Goal: Information Seeking & Learning: Understand process/instructions

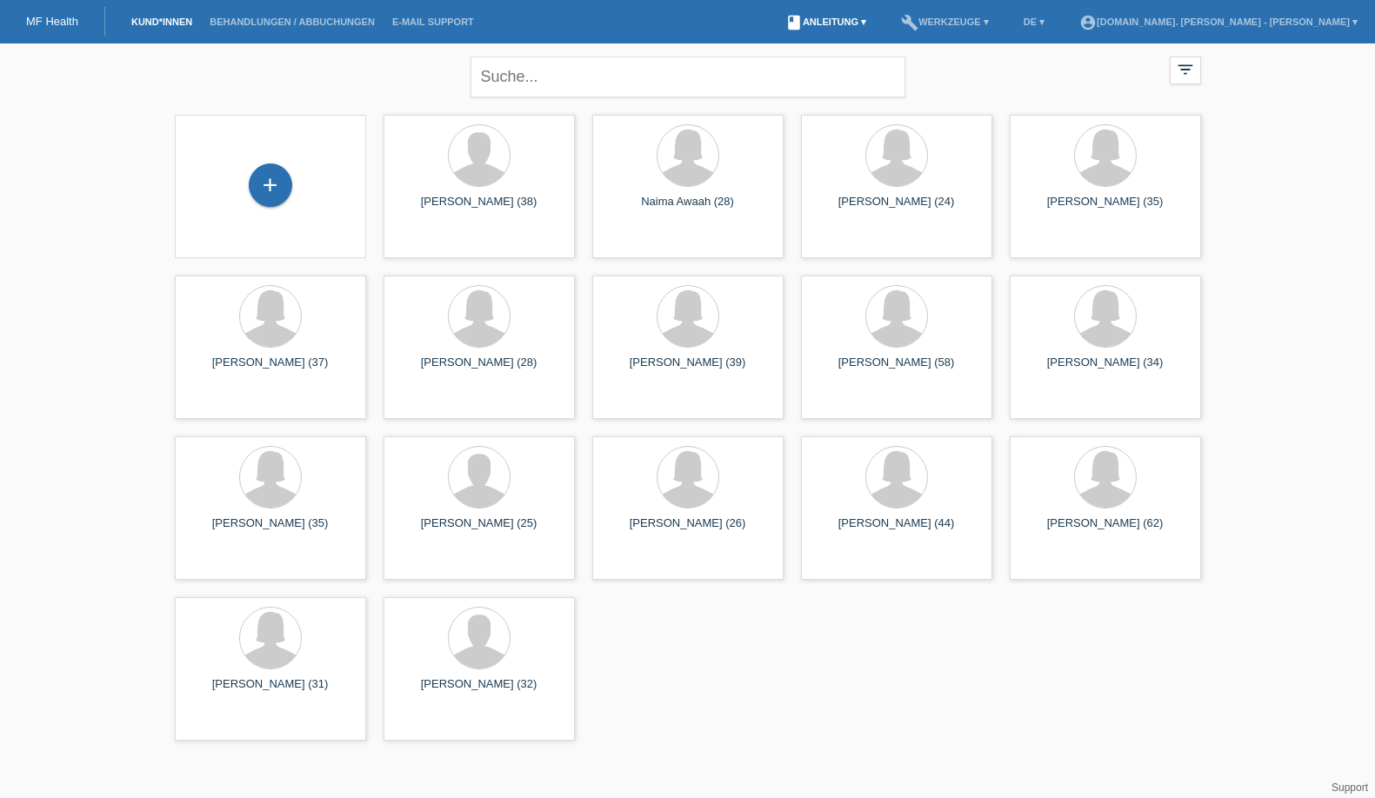
click at [875, 23] on link "book Anleitung ▾" at bounding box center [826, 22] width 98 height 10
click at [317, 69] on div "close filter_list view_module Alle Kund*innen anzeigen star Markierte [PERSON_N…" at bounding box center [688, 74] width 1044 height 63
click at [295, 27] on link "Behandlungen / Abbuchungen" at bounding box center [292, 22] width 183 height 10
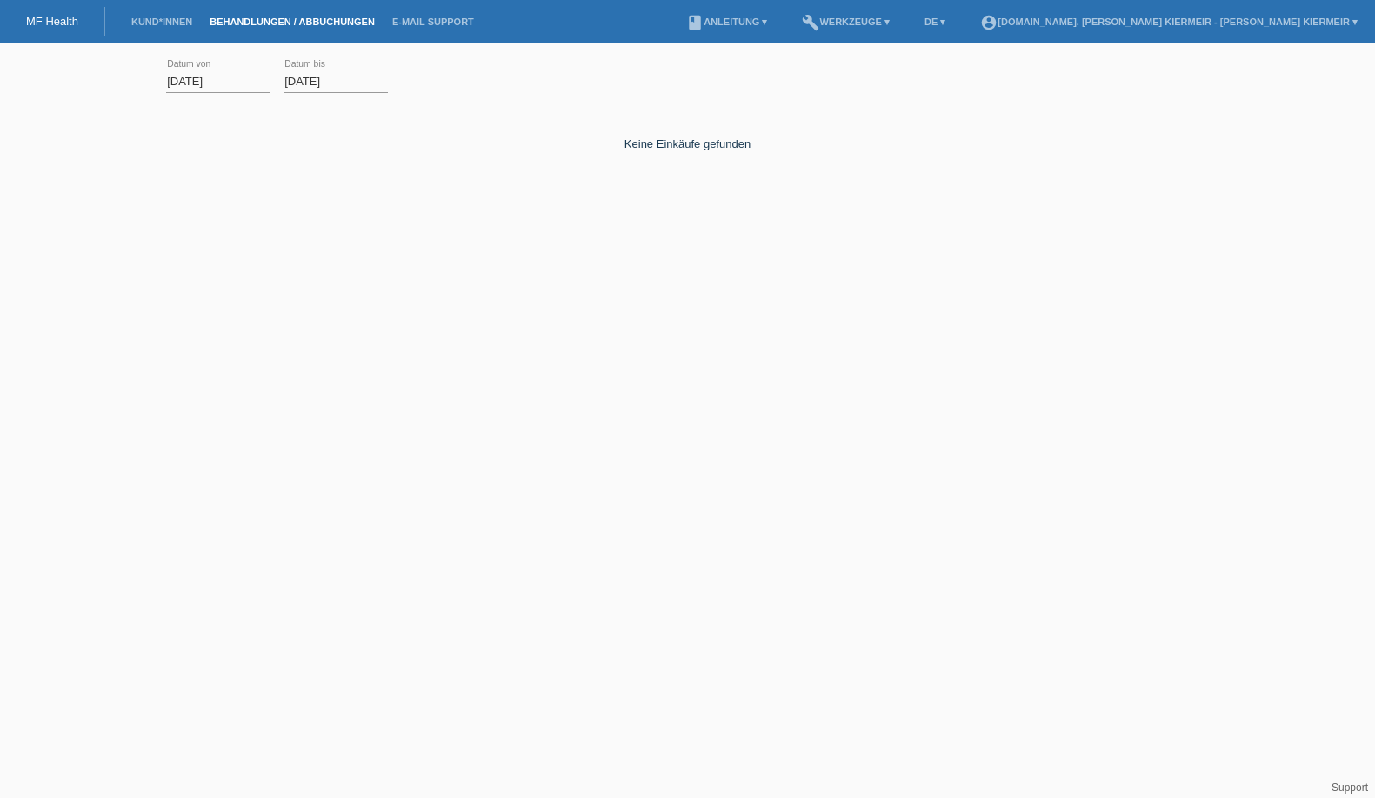
click at [445, 32] on li "E-Mail Support" at bounding box center [433, 22] width 99 height 44
click at [442, 23] on link "E-Mail Support" at bounding box center [433, 22] width 99 height 10
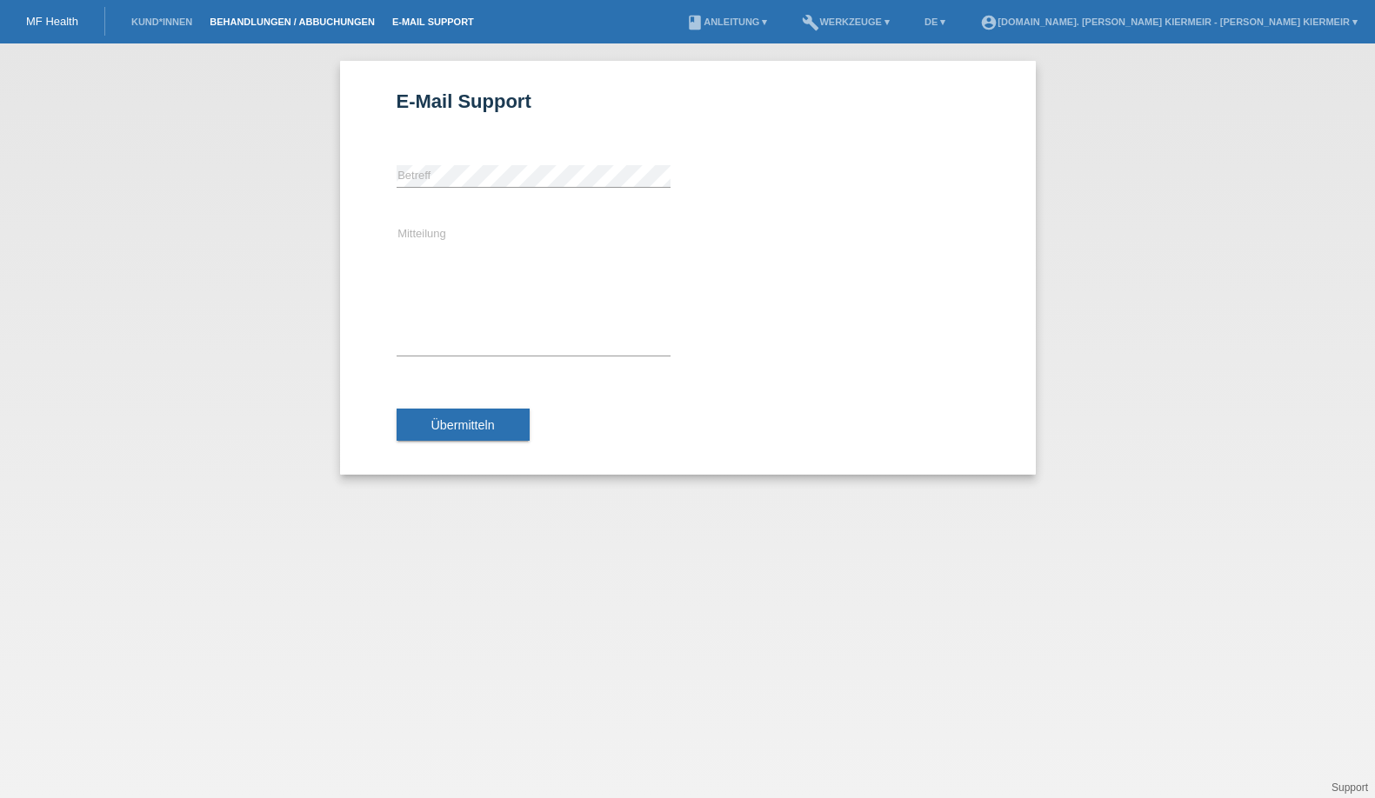
click at [287, 26] on link "Behandlungen / Abbuchungen" at bounding box center [292, 22] width 183 height 10
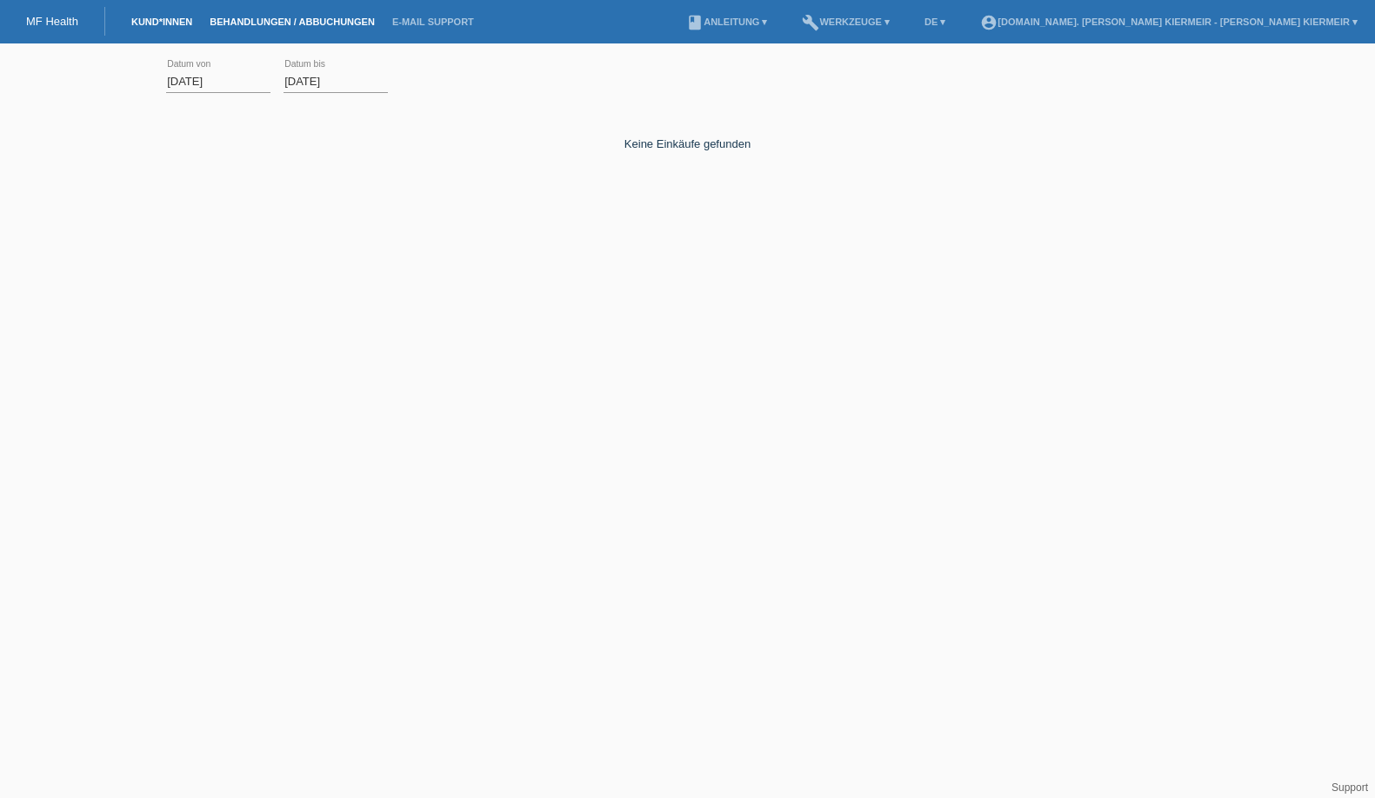
click at [170, 19] on link "Kund*innen" at bounding box center [162, 22] width 78 height 10
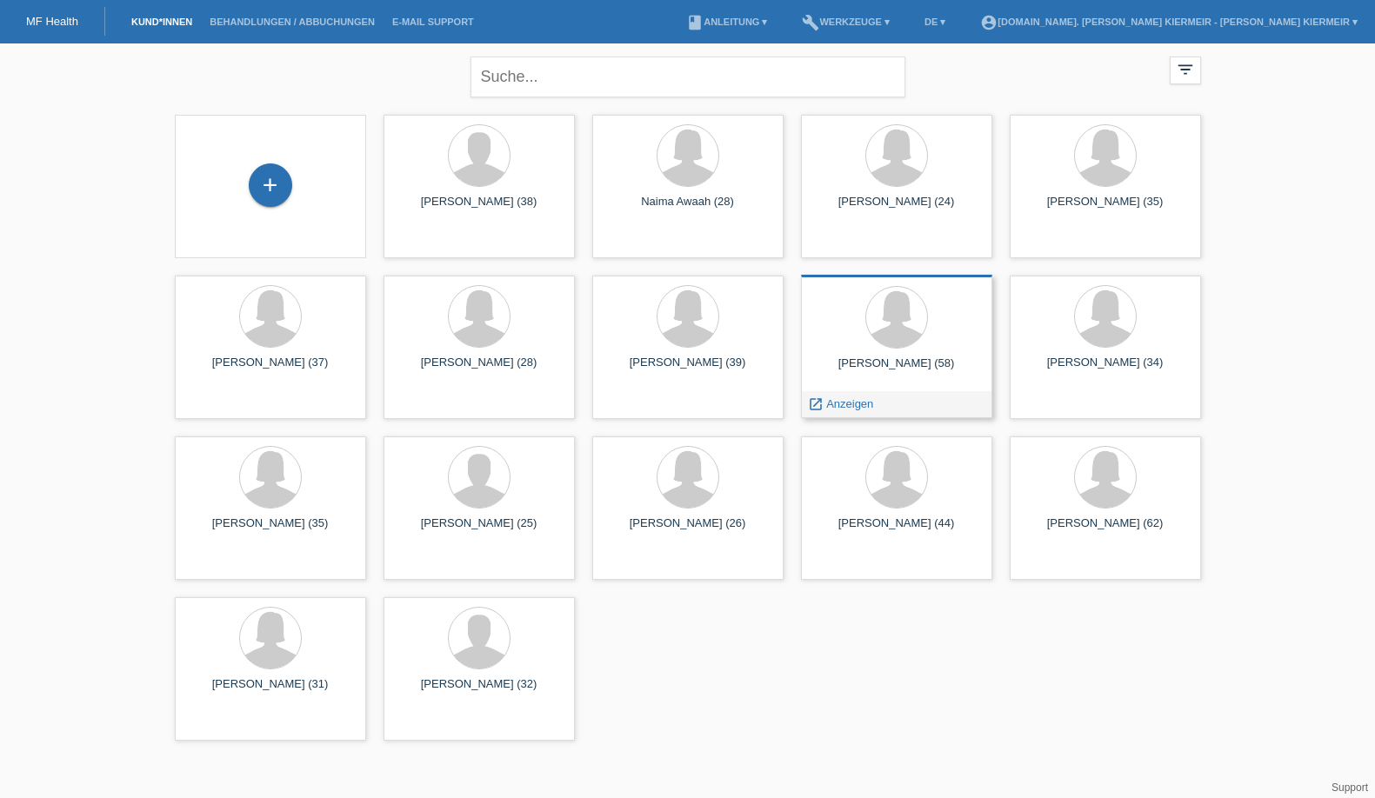
click at [855, 373] on div "[PERSON_NAME] (58)" at bounding box center [897, 371] width 164 height 28
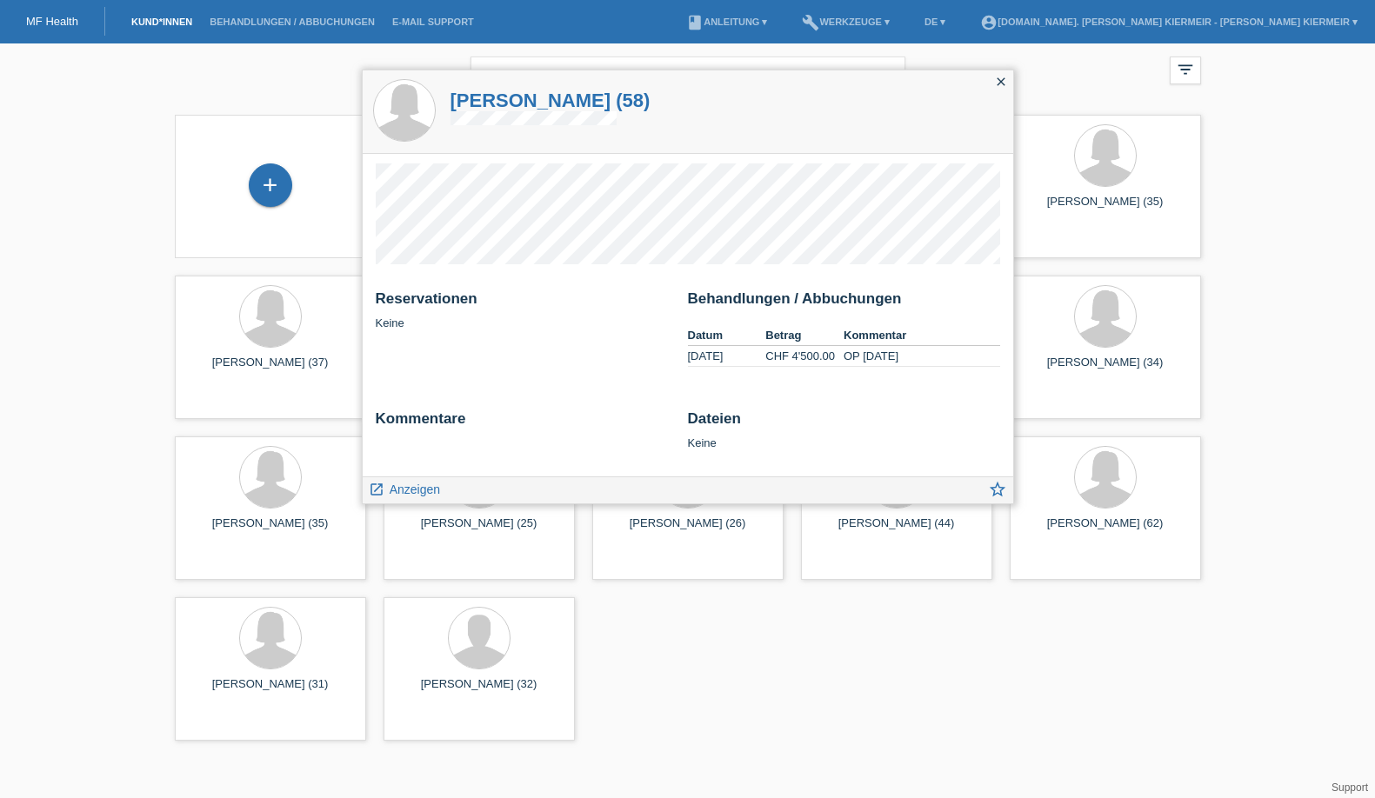
click at [525, 92] on h1 "[PERSON_NAME] (58)" at bounding box center [551, 101] width 200 height 22
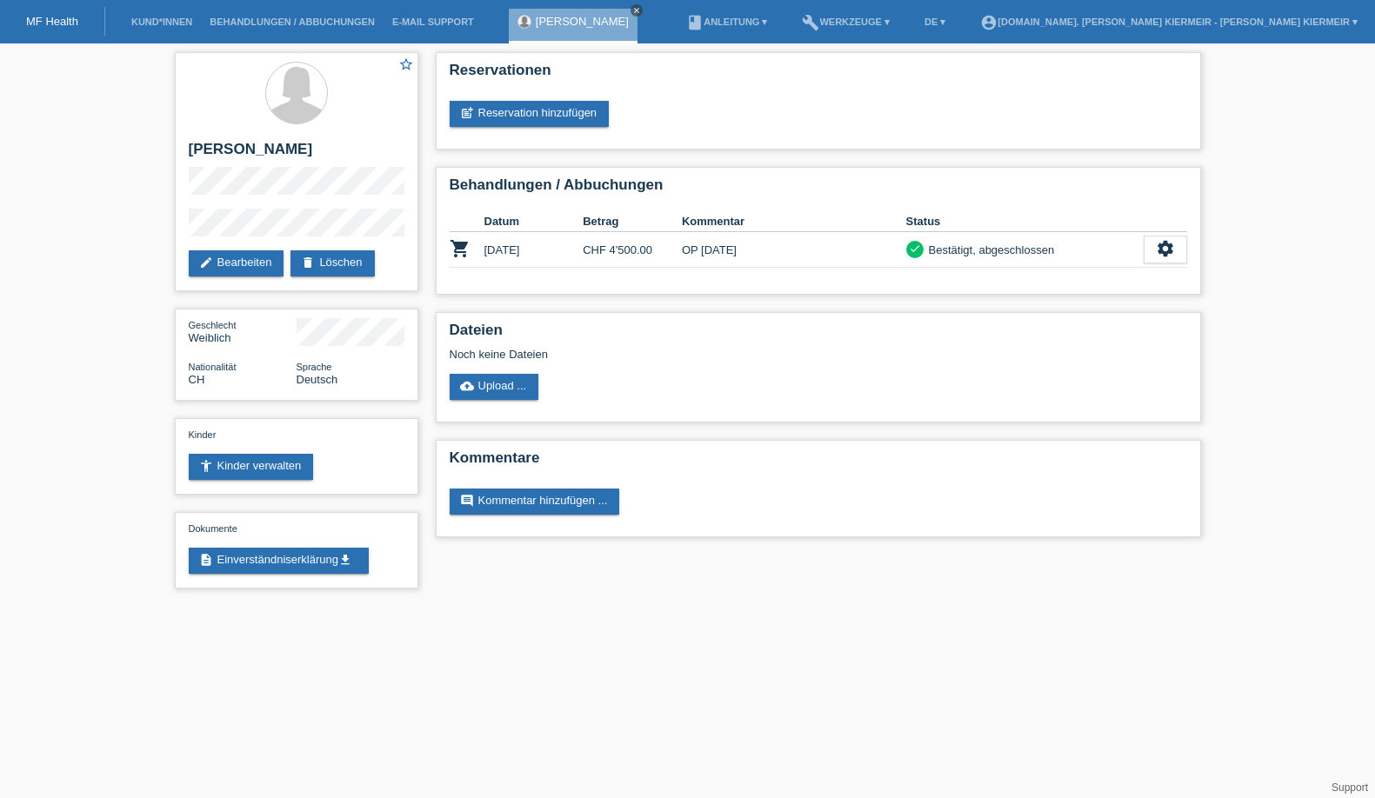
click at [632, 12] on icon "close" at bounding box center [636, 10] width 9 height 9
click at [344, 567] on icon "get_app" at bounding box center [345, 560] width 14 height 14
click at [315, 20] on link "Behandlungen / Abbuchungen" at bounding box center [292, 22] width 183 height 10
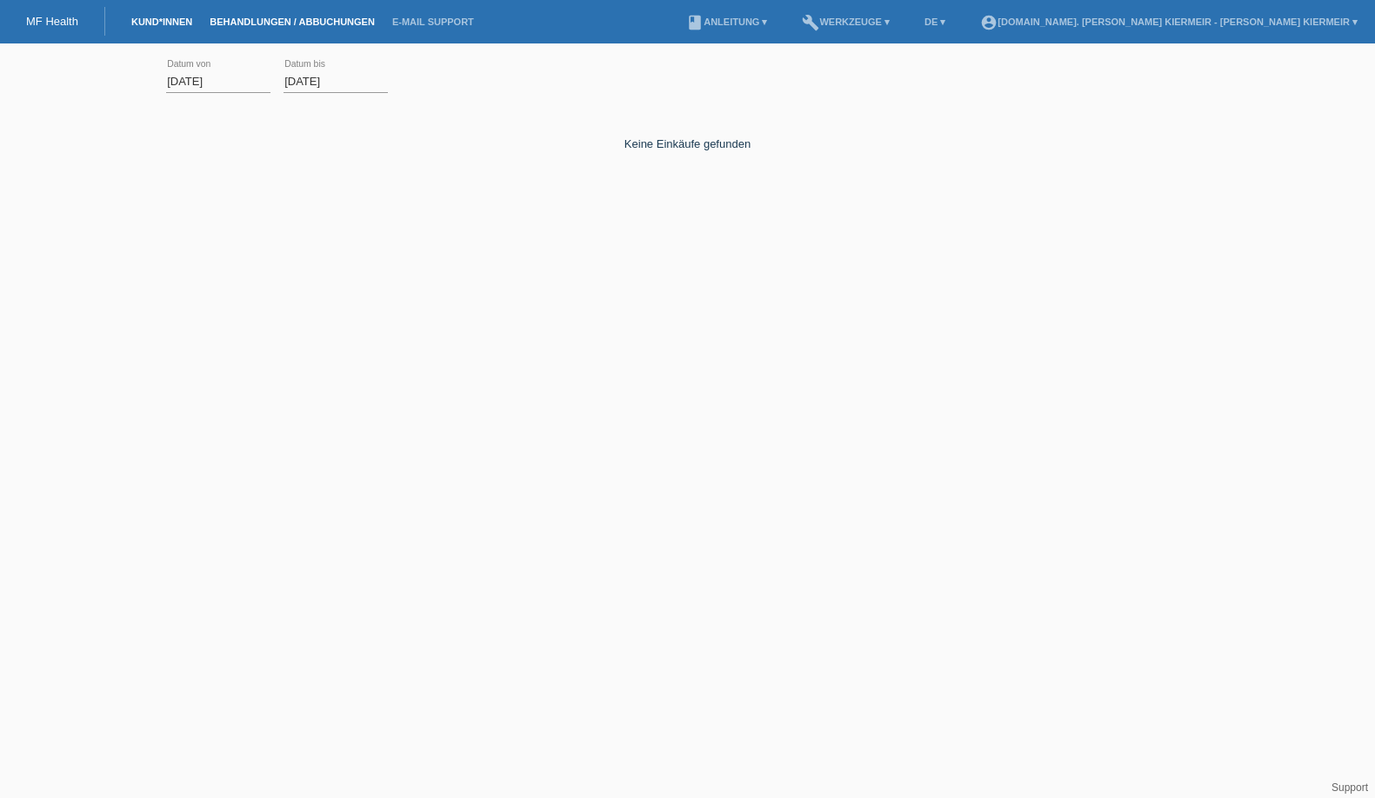
click at [187, 17] on link "Kund*innen" at bounding box center [162, 22] width 78 height 10
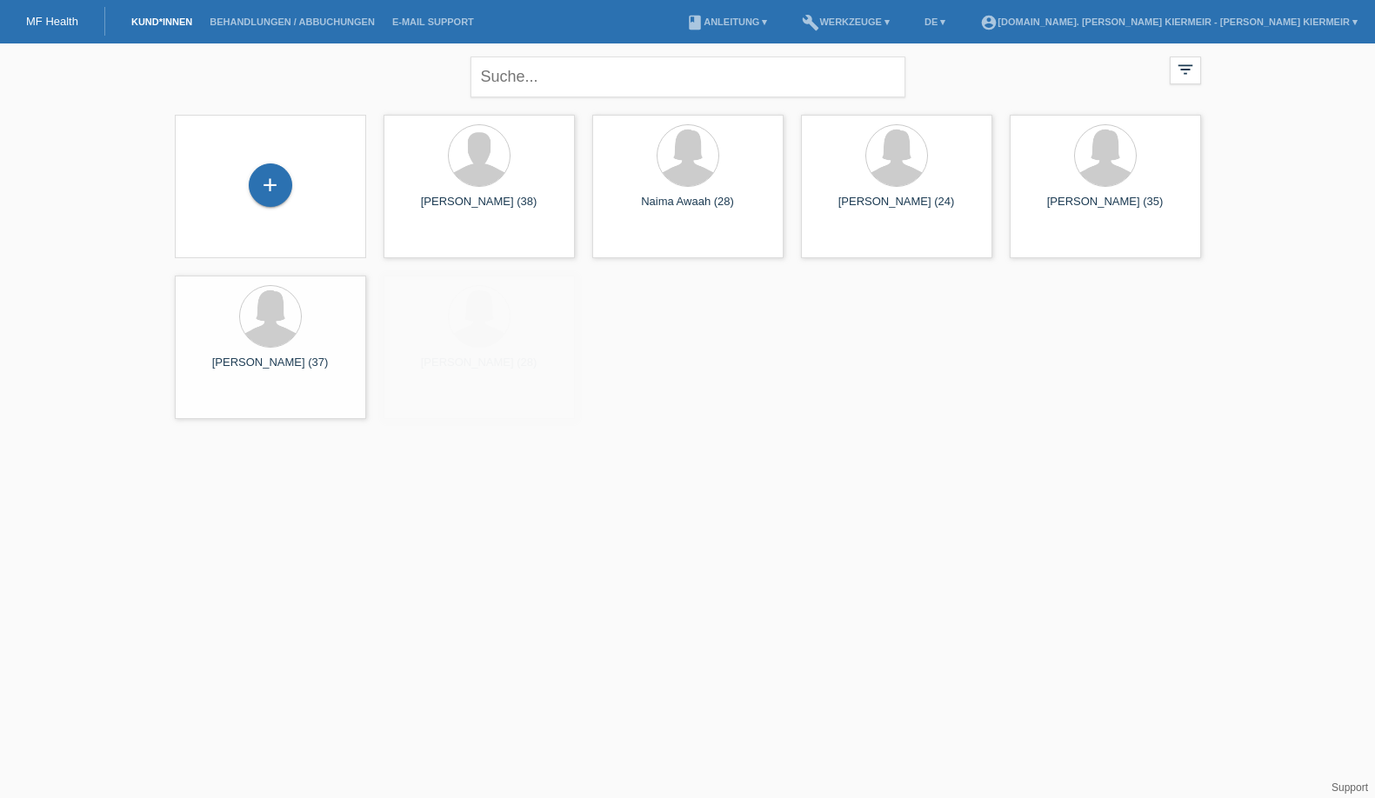
click at [56, 17] on link "MF Health" at bounding box center [52, 21] width 52 height 13
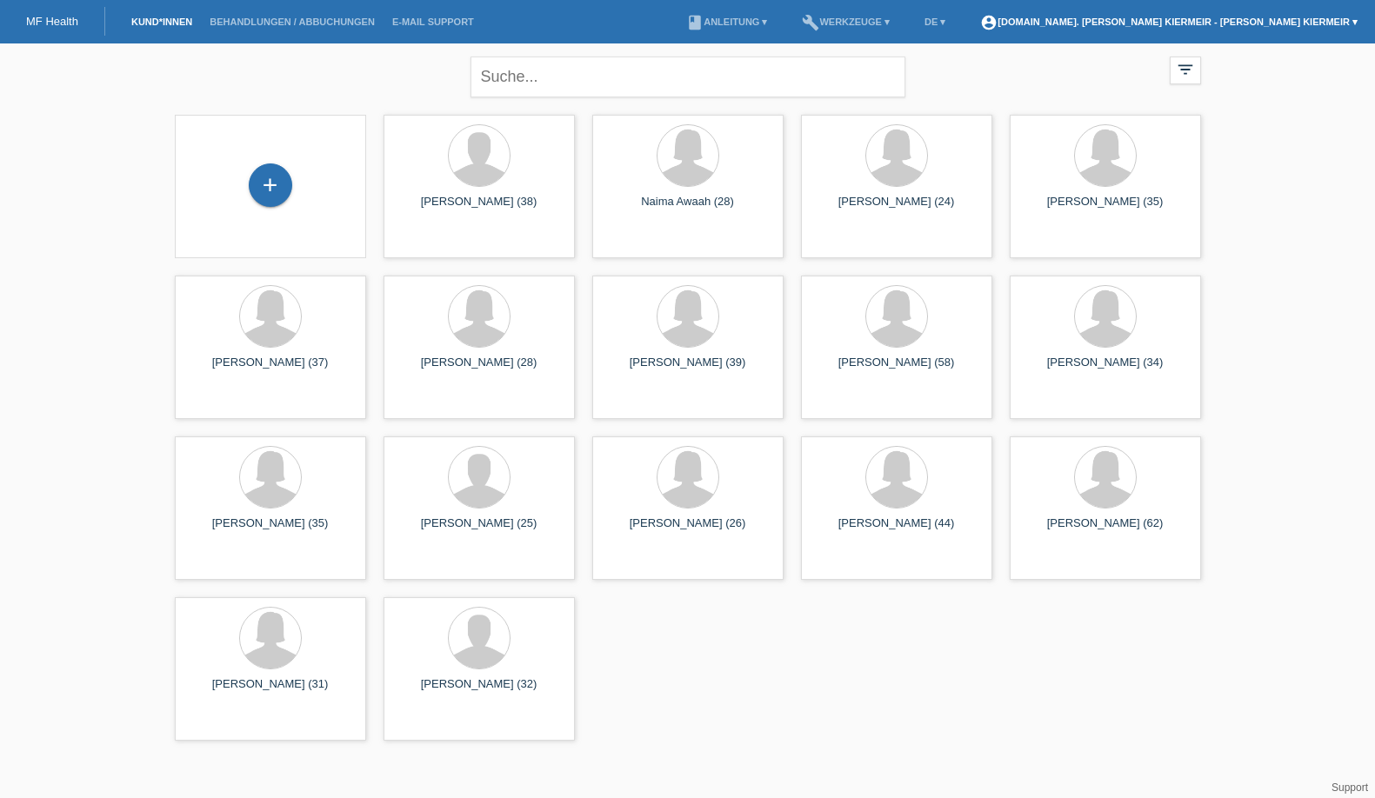
click at [1154, 23] on link "account_circle [DOMAIN_NAME]. [PERSON_NAME] Kiermeir - [PERSON_NAME] Kiermeir ▾" at bounding box center [1169, 22] width 395 height 10
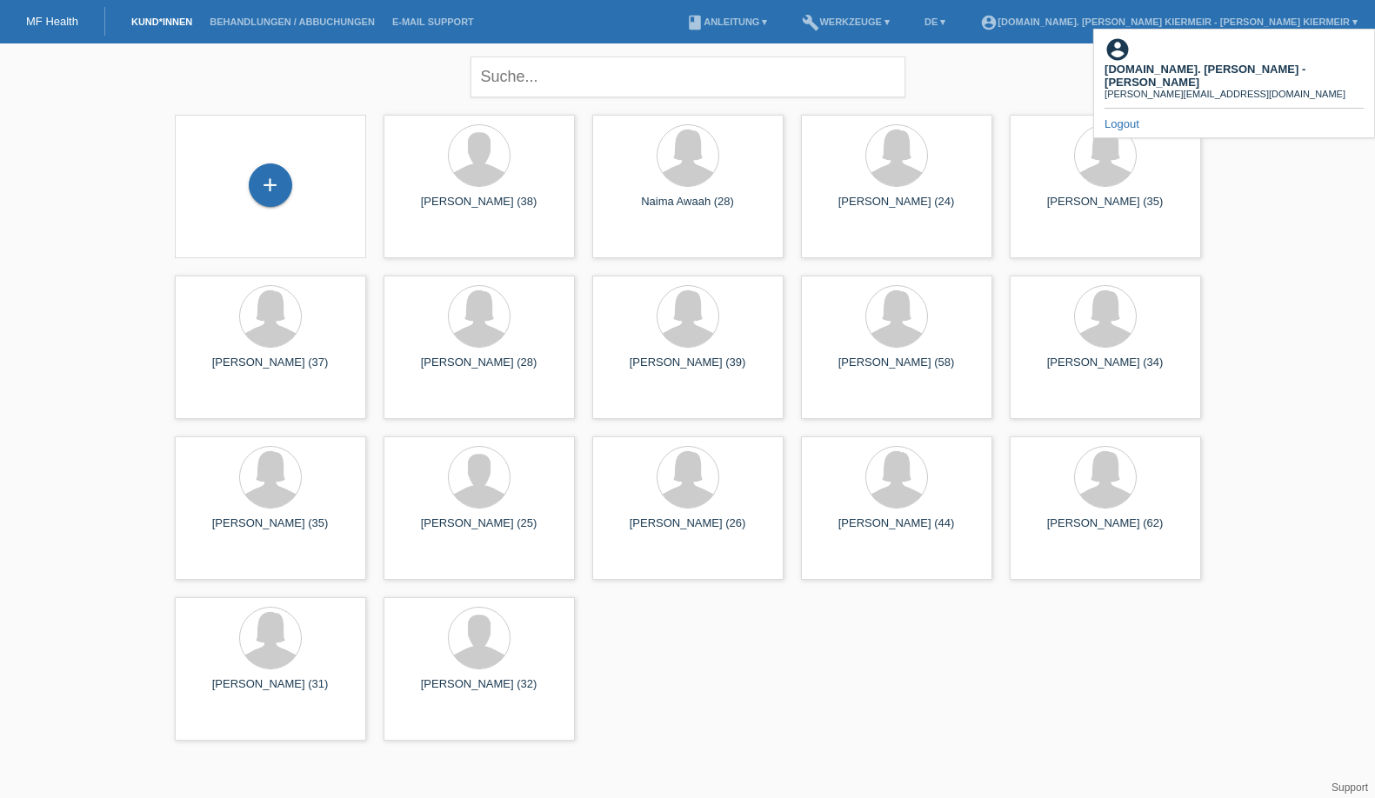
click at [1245, 124] on div "close filter_list view_module Alle Kund*innen anzeigen star Markierte [PERSON_N…" at bounding box center [687, 396] width 1375 height 706
click at [1021, 72] on div "close filter_list view_module Alle Kund*innen anzeigen star Markierte [PERSON_N…" at bounding box center [688, 74] width 1044 height 63
drag, startPoint x: 964, startPoint y: 60, endPoint x: 1022, endPoint y: 25, distance: 67.9
click at [967, 58] on div "close filter_list view_module Alle Kund*innen anzeigen star Markierte [PERSON_N…" at bounding box center [688, 74] width 1044 height 63
click at [898, 23] on link "build Werkzeuge ▾" at bounding box center [845, 22] width 105 height 10
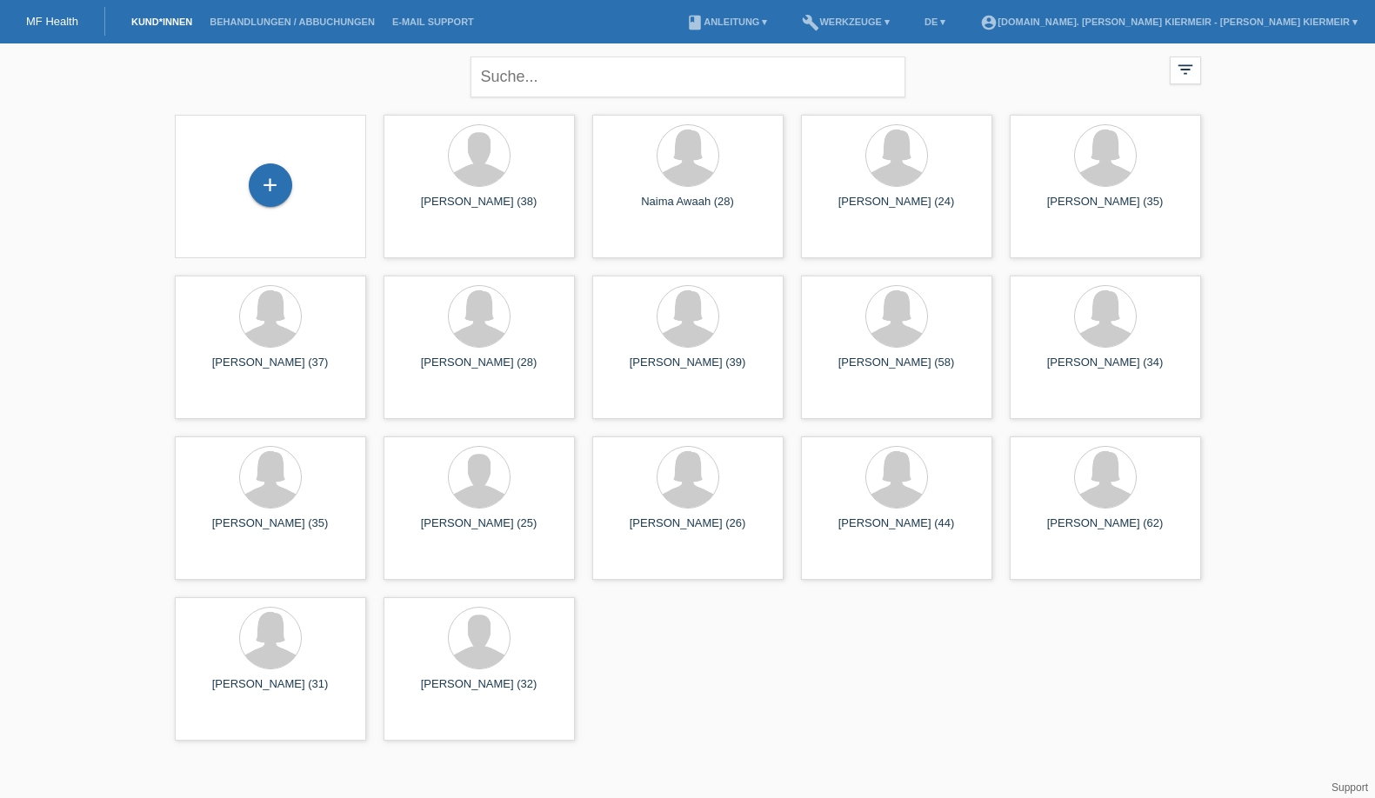
click at [898, 27] on link "build Werkzeuge ▾" at bounding box center [845, 22] width 105 height 10
click at [966, 65] on span "Einstellungen" at bounding box center [992, 67] width 73 height 21
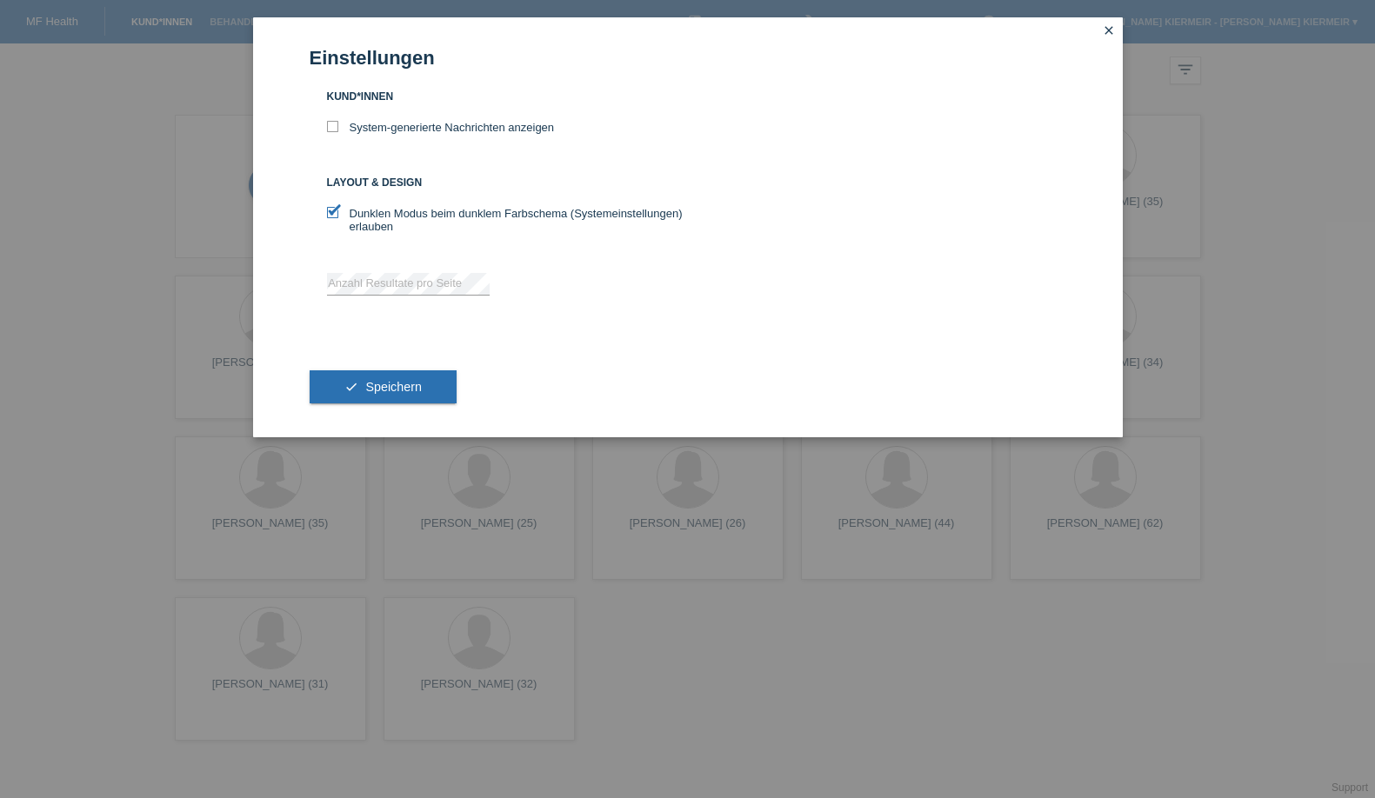
click at [1105, 23] on link "close" at bounding box center [1109, 32] width 23 height 20
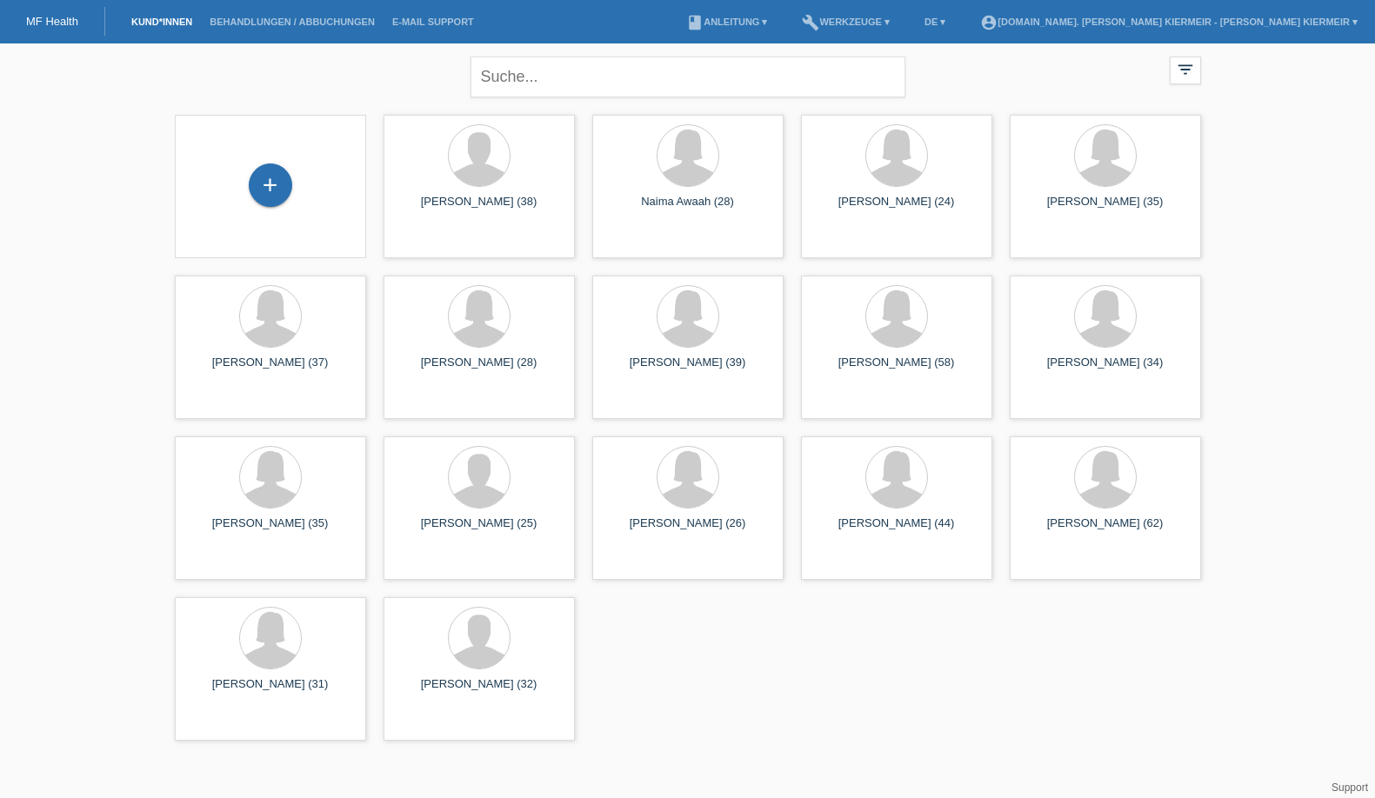
click at [776, 14] on li "book Anleitung ▾" at bounding box center [727, 22] width 98 height 44
click at [776, 22] on link "book Anleitung ▾" at bounding box center [727, 22] width 98 height 10
click at [881, 43] on link "Anleitung mit KKG" at bounding box center [844, 42] width 92 height 13
click at [898, 19] on link "build Werkzeuge ▾" at bounding box center [845, 22] width 105 height 10
click at [907, 24] on ul "build Werkzeuge ▾" at bounding box center [846, 22] width 123 height 44
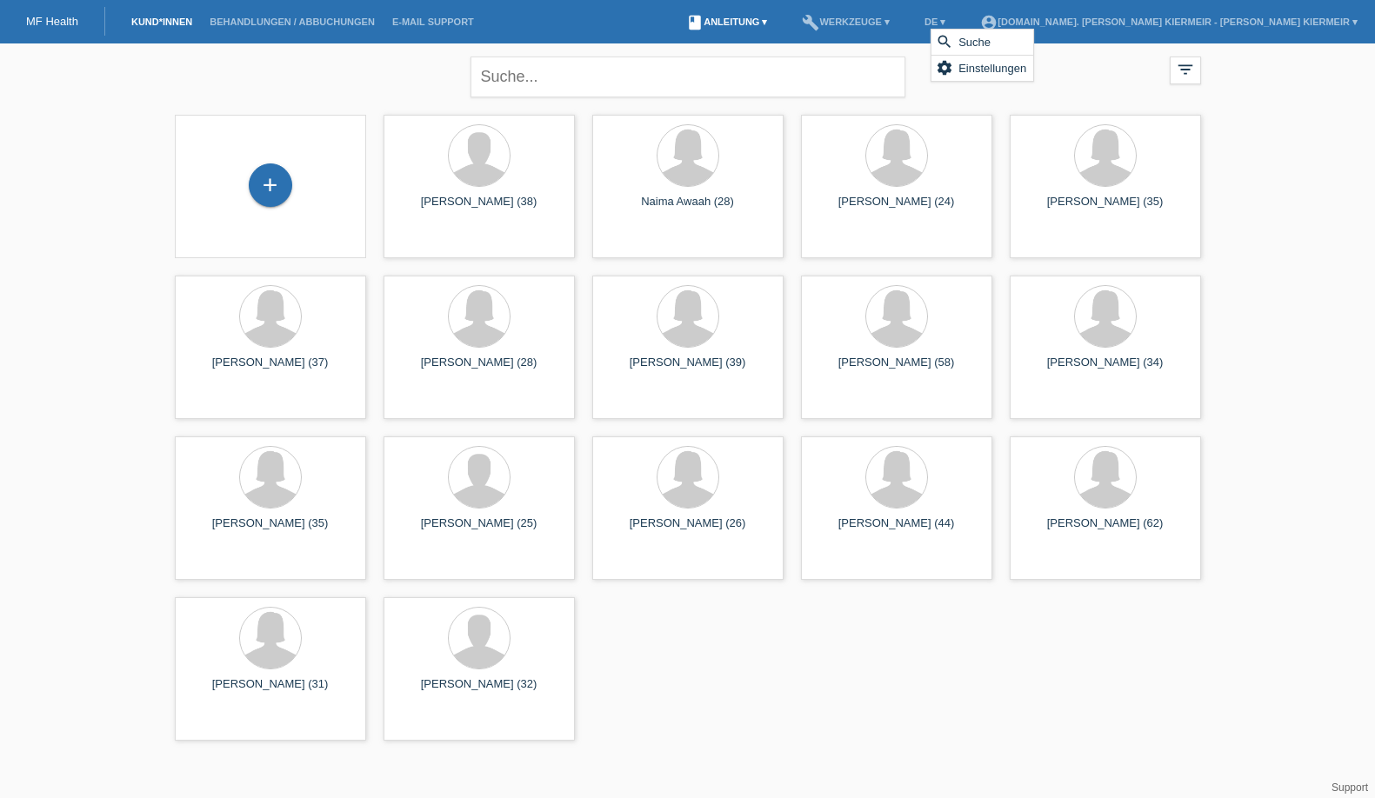
click at [776, 20] on link "book Anleitung ▾" at bounding box center [727, 22] width 98 height 10
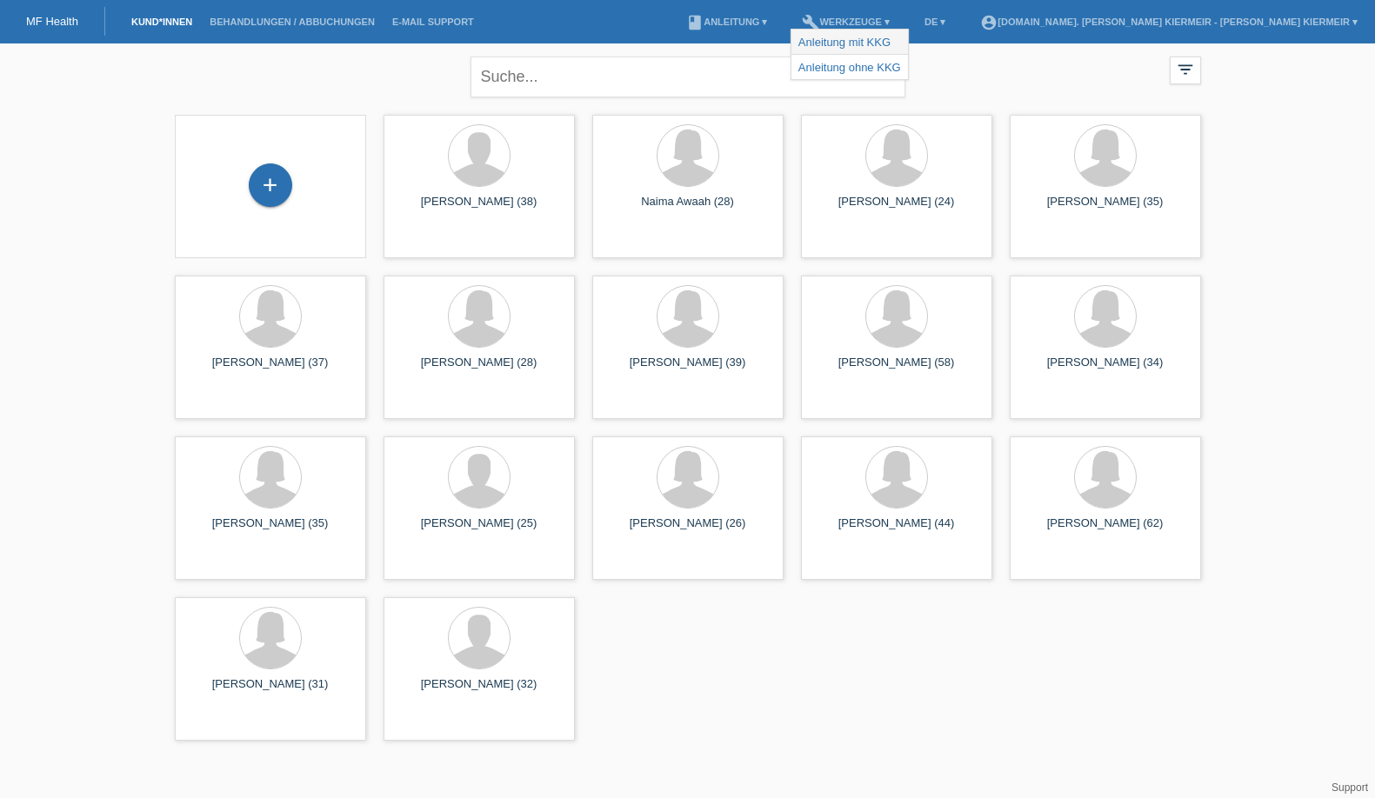
click at [878, 37] on link "Anleitung mit KKG" at bounding box center [844, 42] width 92 height 13
